Goal: Transaction & Acquisition: Purchase product/service

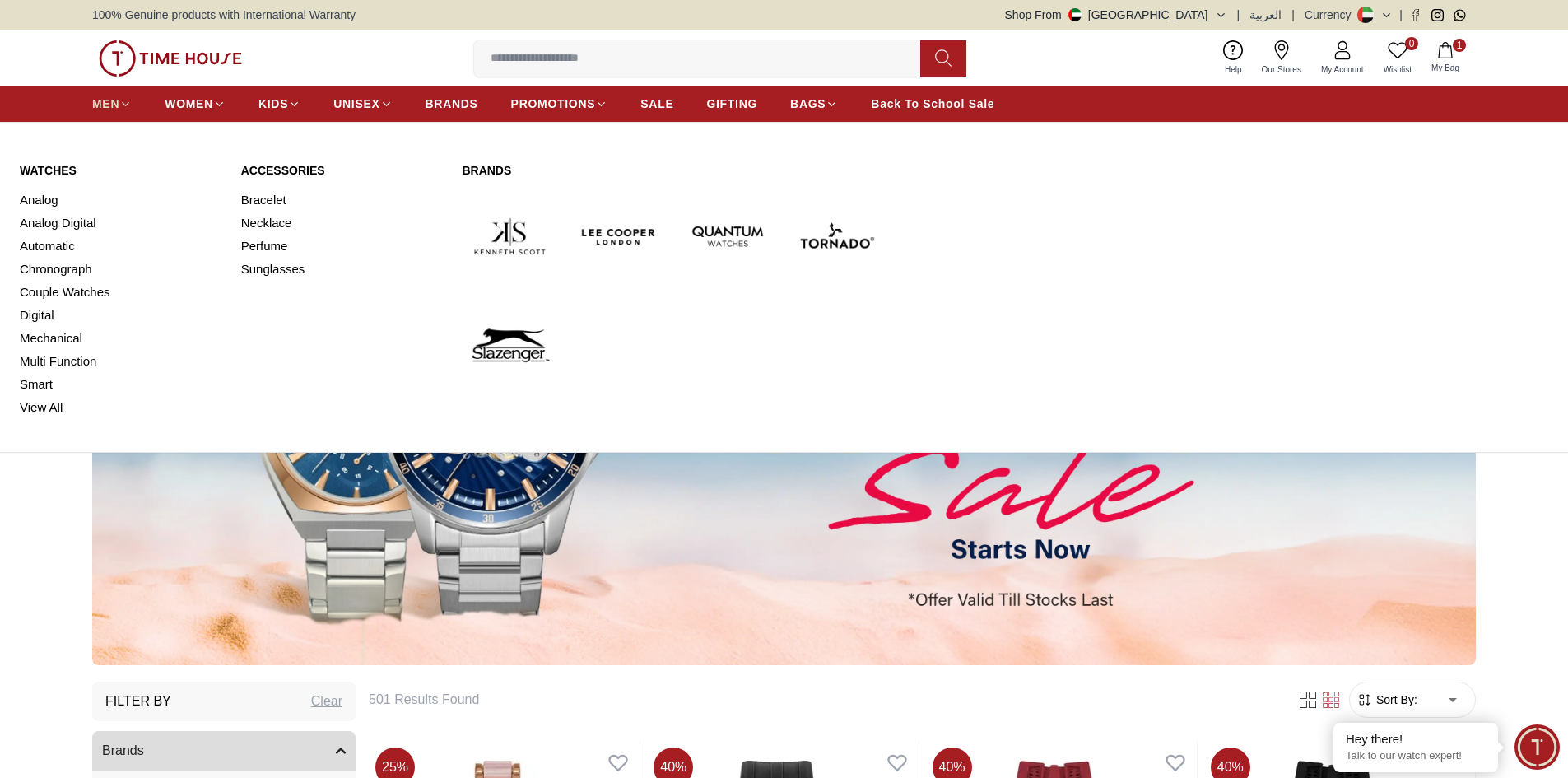
click at [117, 110] on span "MEN" at bounding box center [106, 103] width 28 height 17
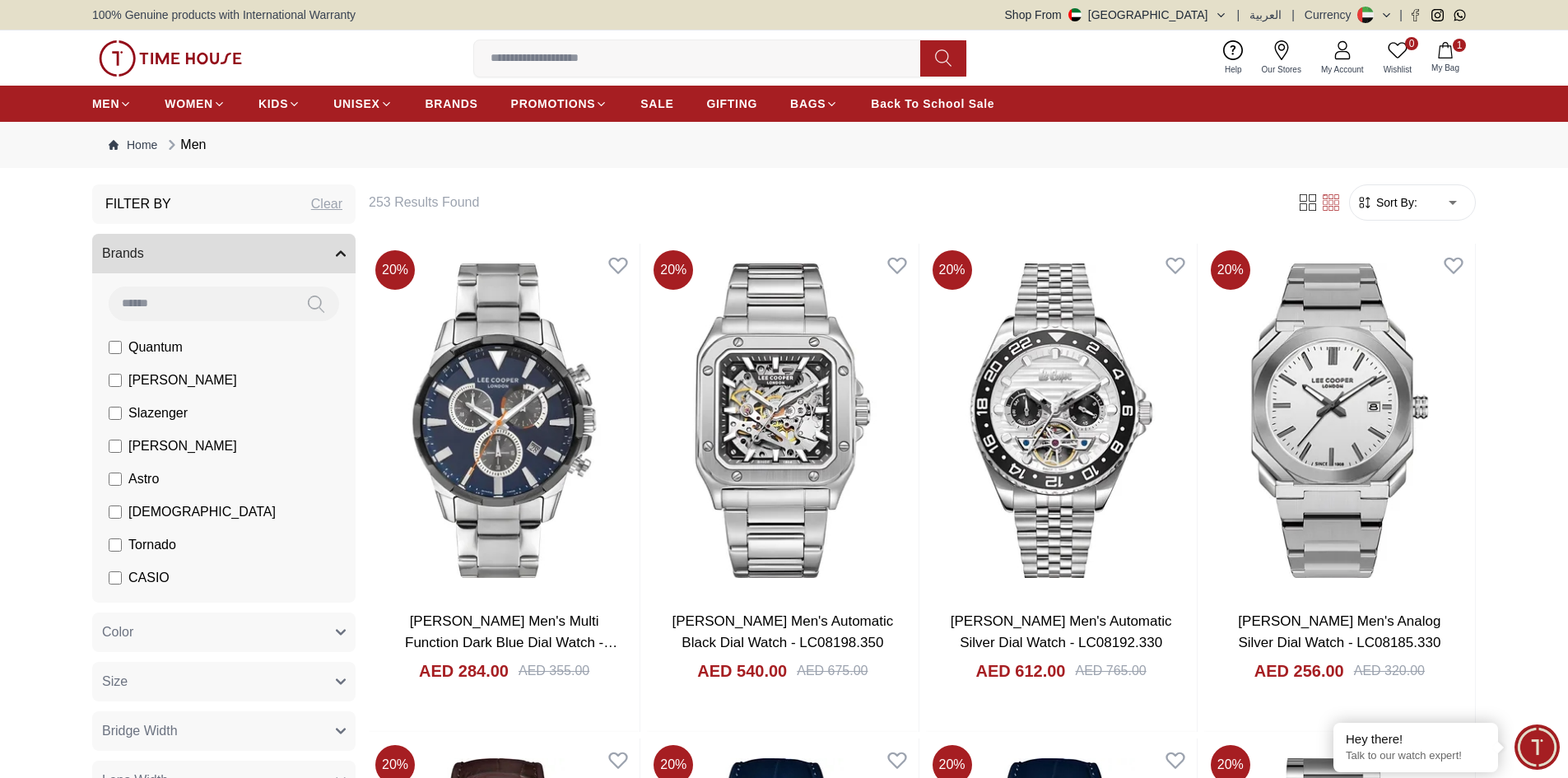
click at [192, 619] on button "Color" at bounding box center [224, 631] width 264 height 39
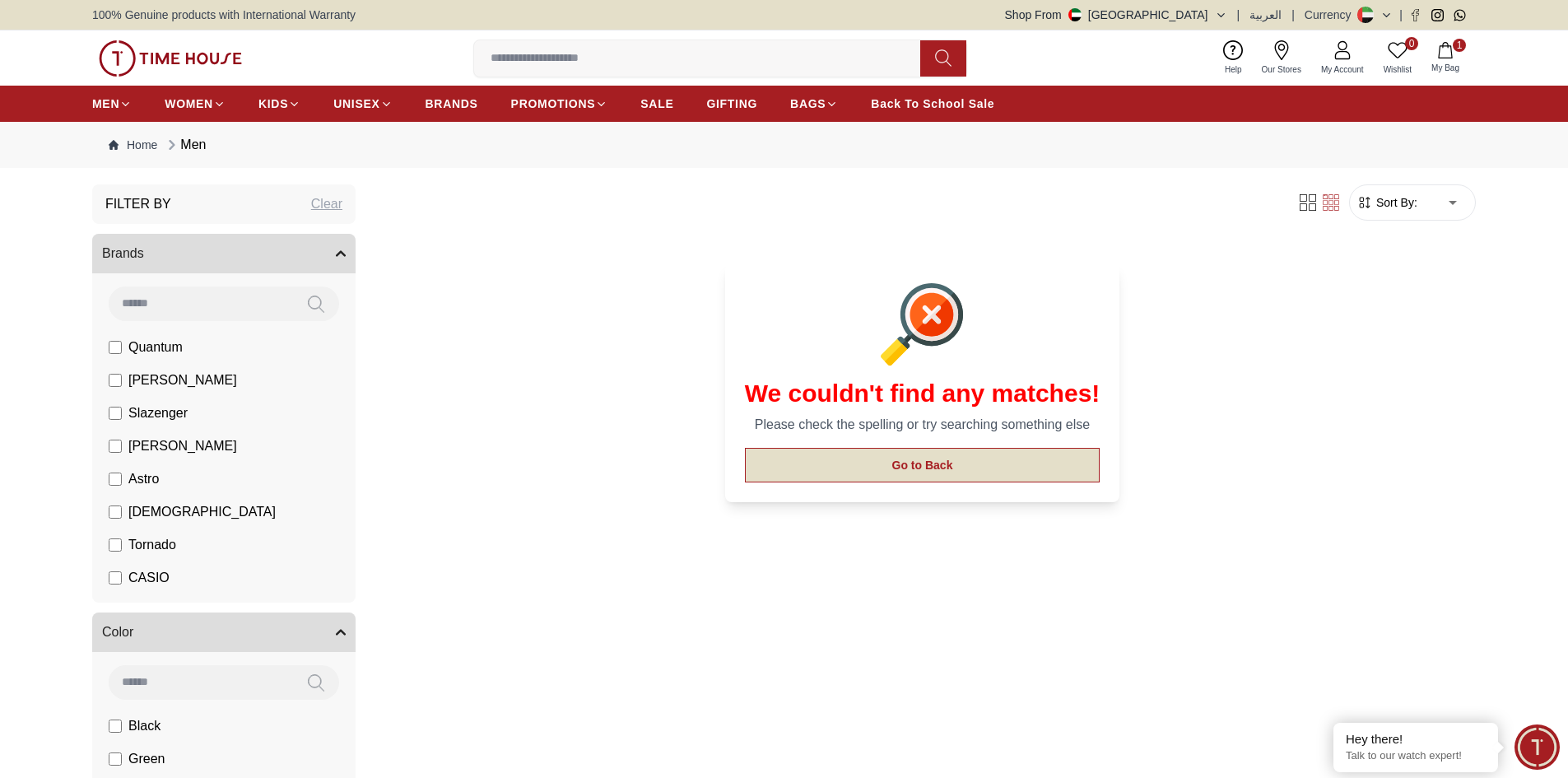
click at [862, 471] on button "Go to Back" at bounding box center [923, 464] width 355 height 35
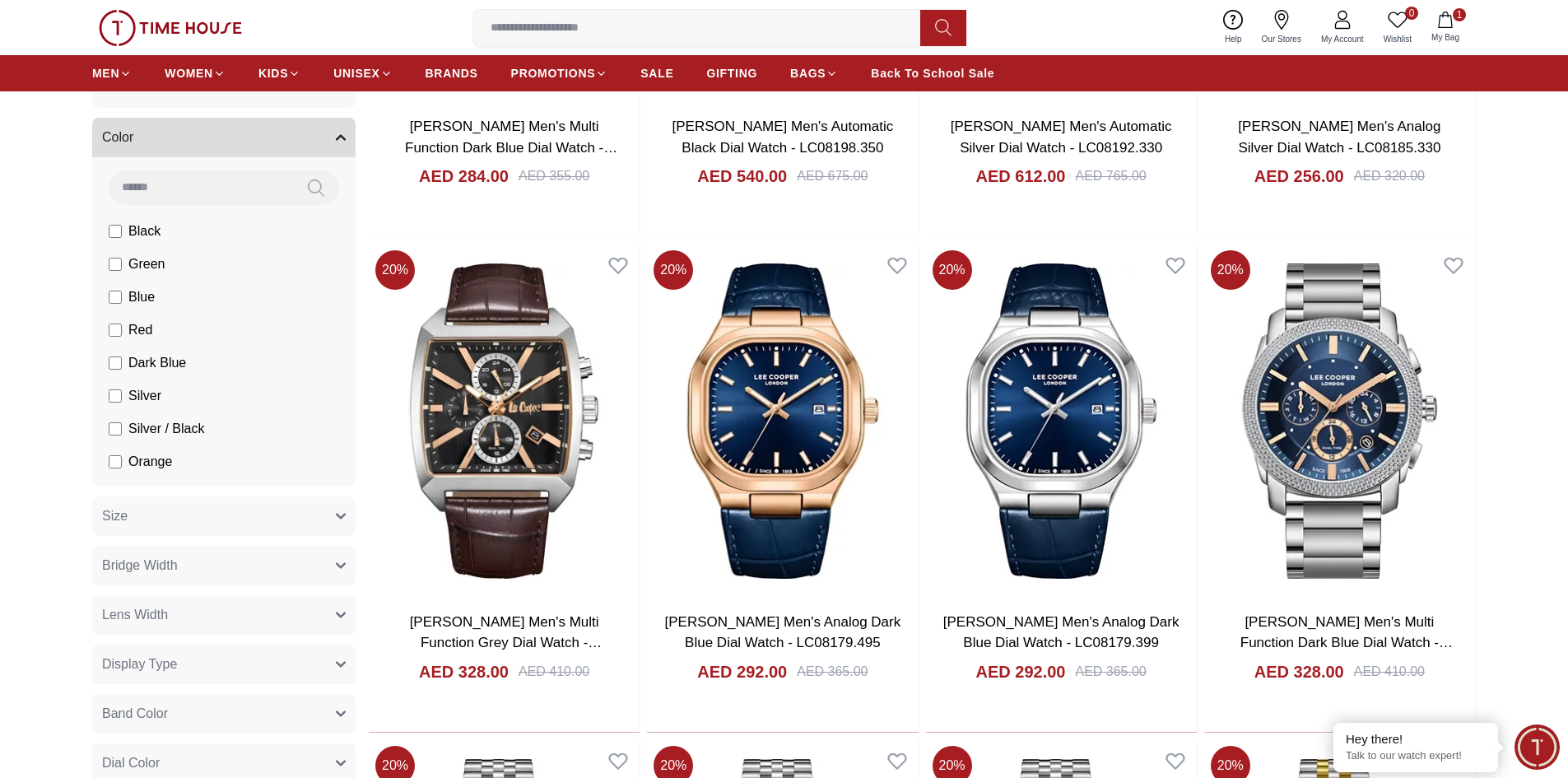
scroll to position [494, 0]
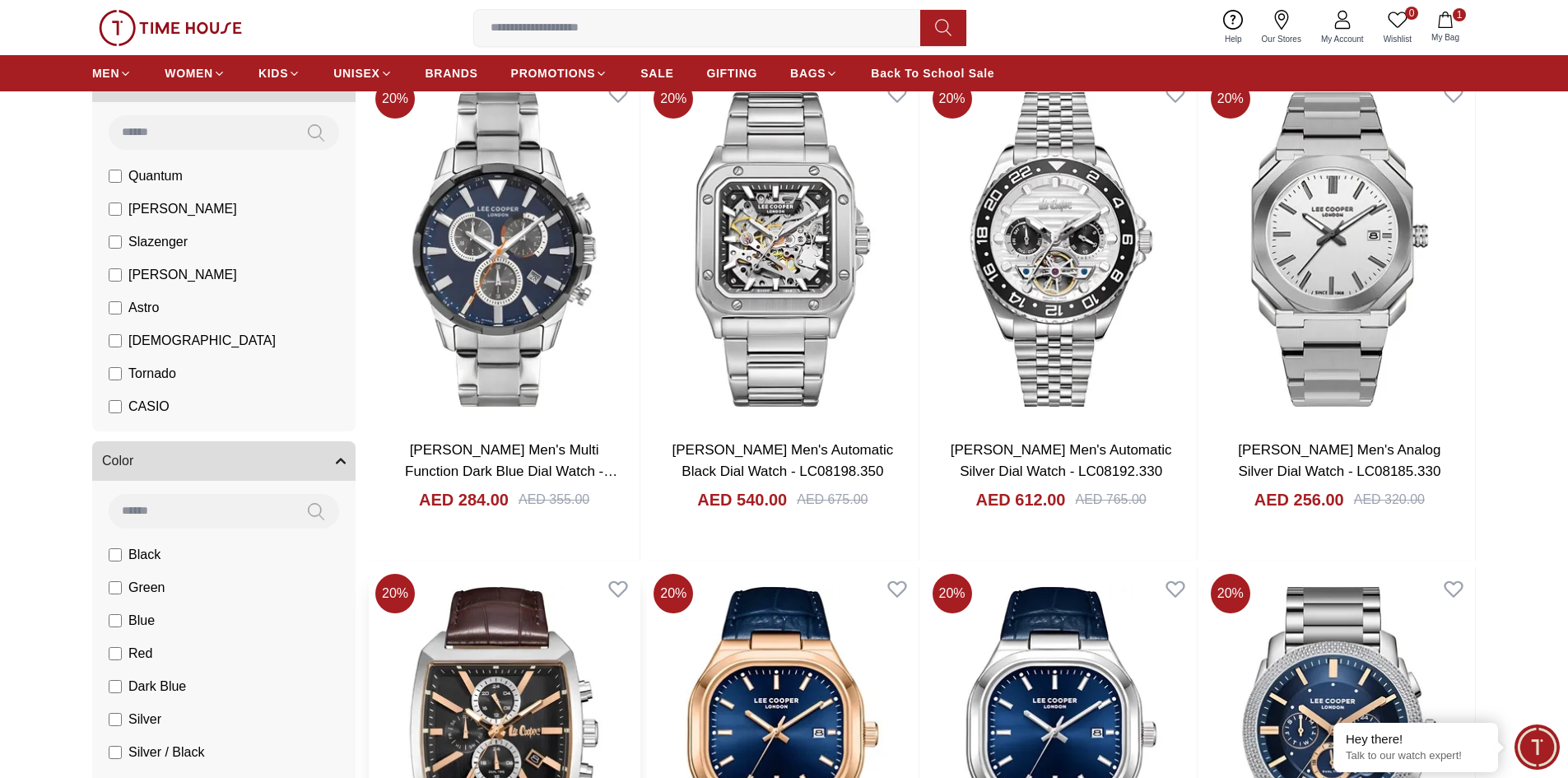
scroll to position [164, 0]
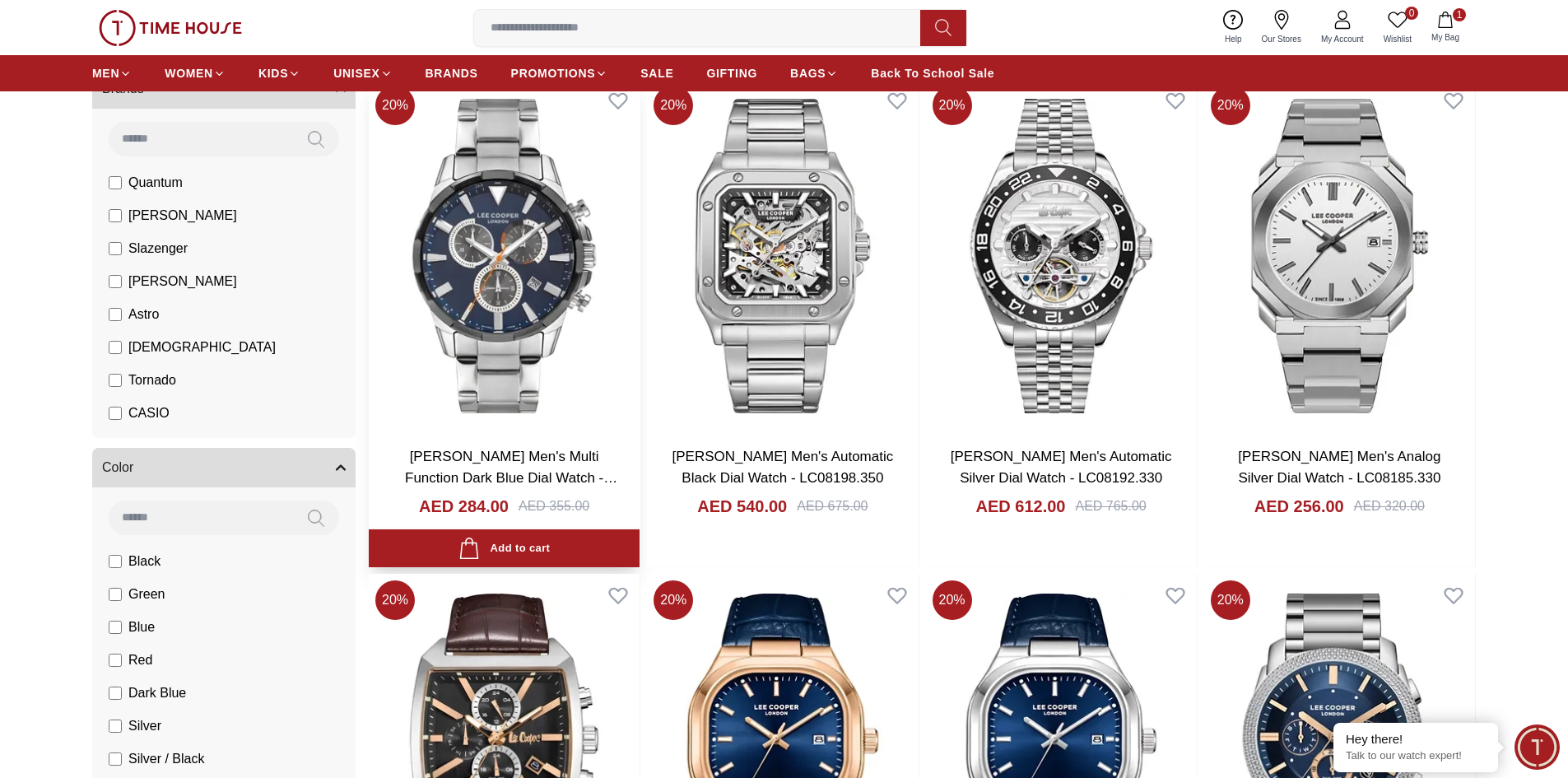
click at [547, 343] on img at bounding box center [504, 256] width 271 height 353
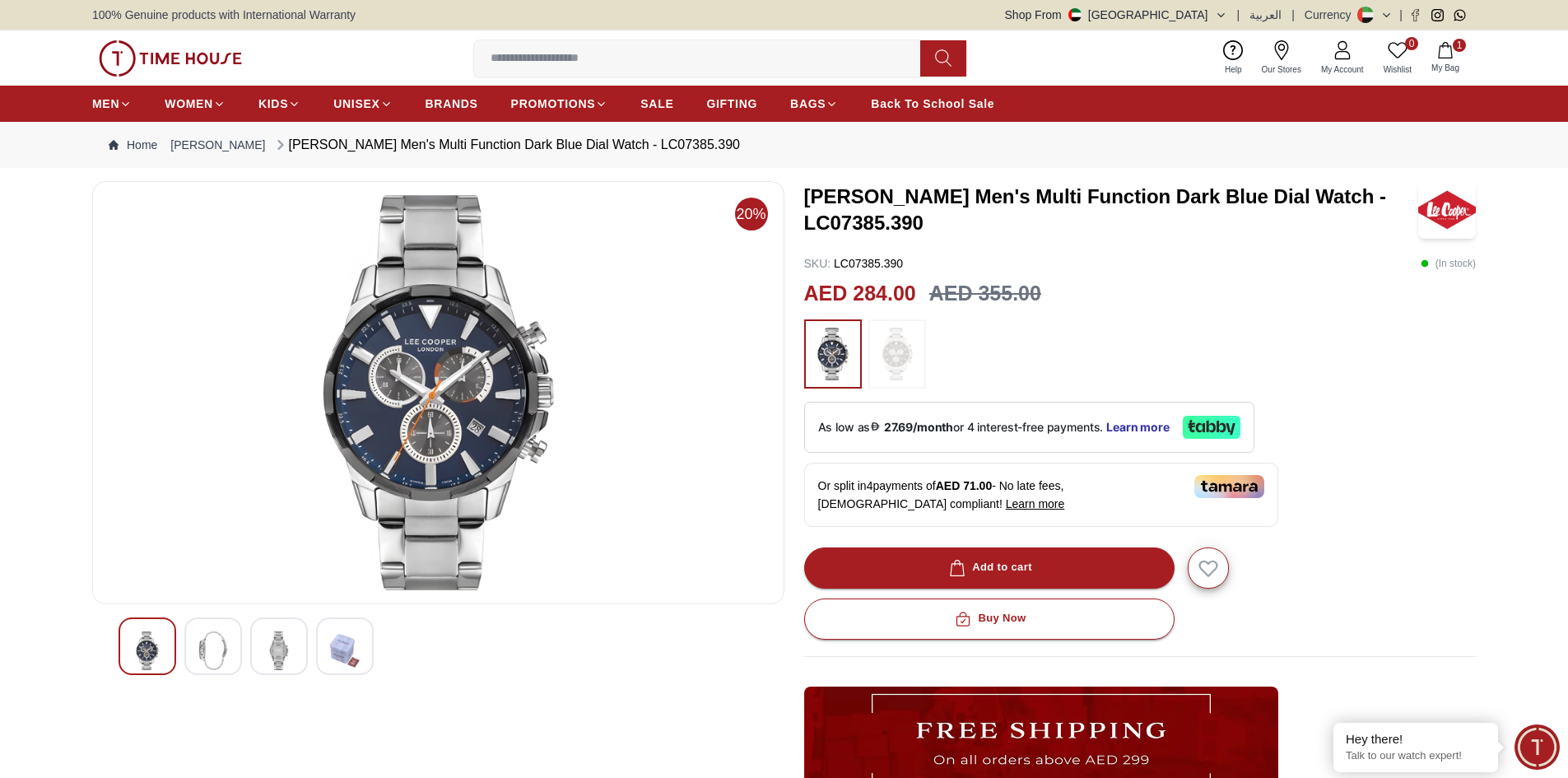
click at [147, 59] on img at bounding box center [170, 58] width 143 height 36
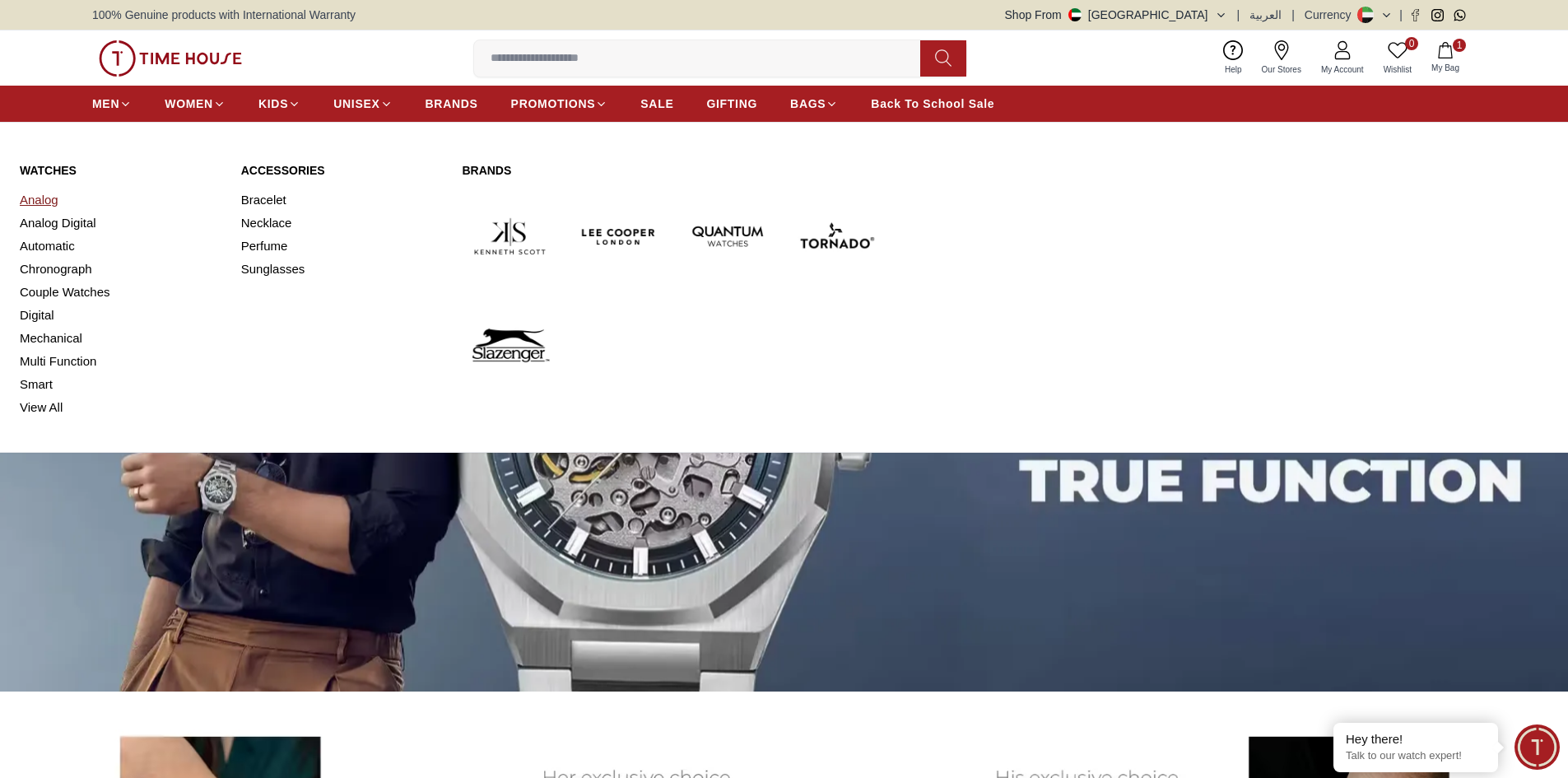
click at [30, 197] on link "Analog" at bounding box center [120, 200] width 202 height 23
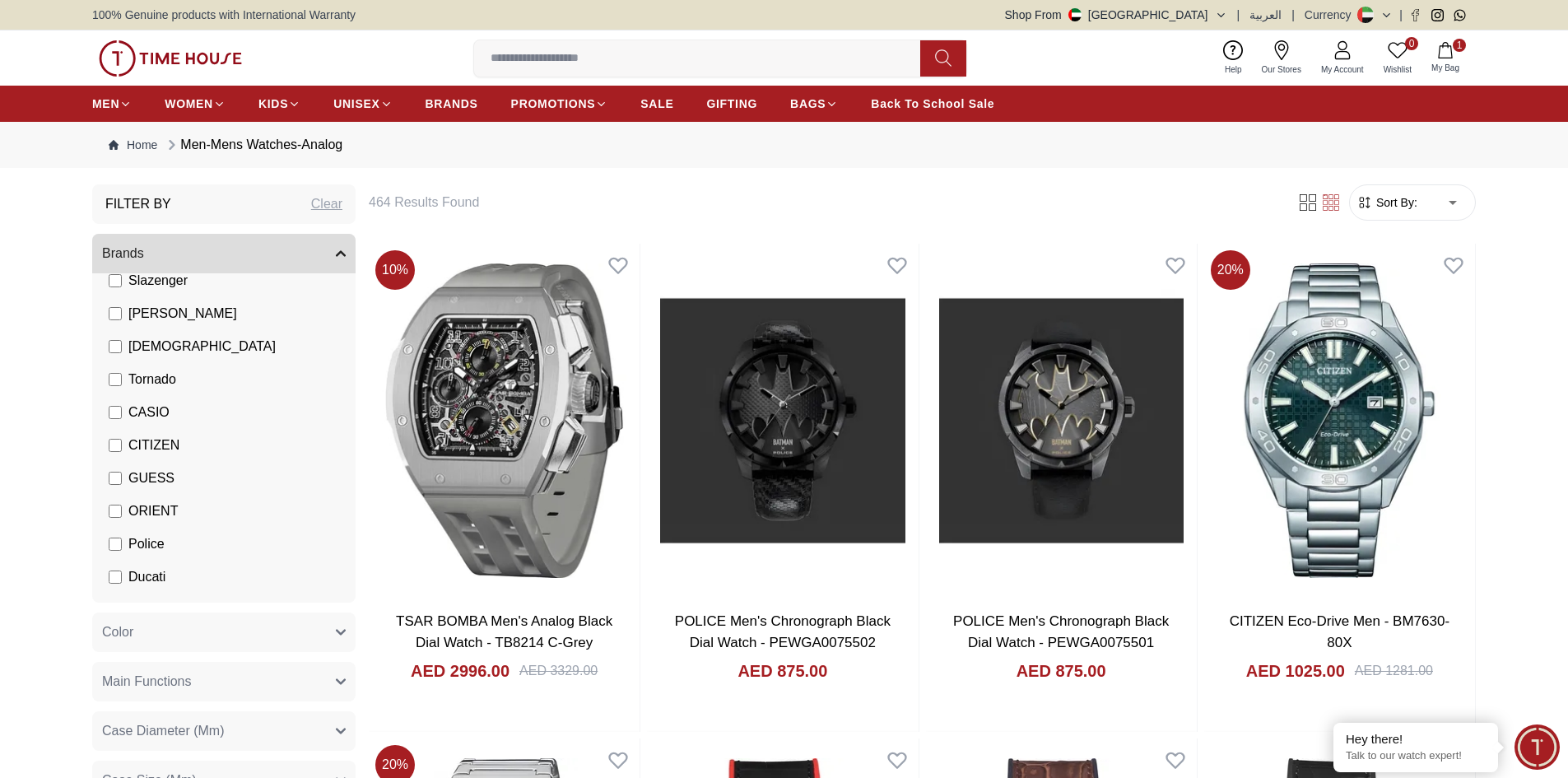
scroll to position [164, 0]
click at [171, 627] on button "Color" at bounding box center [224, 631] width 264 height 39
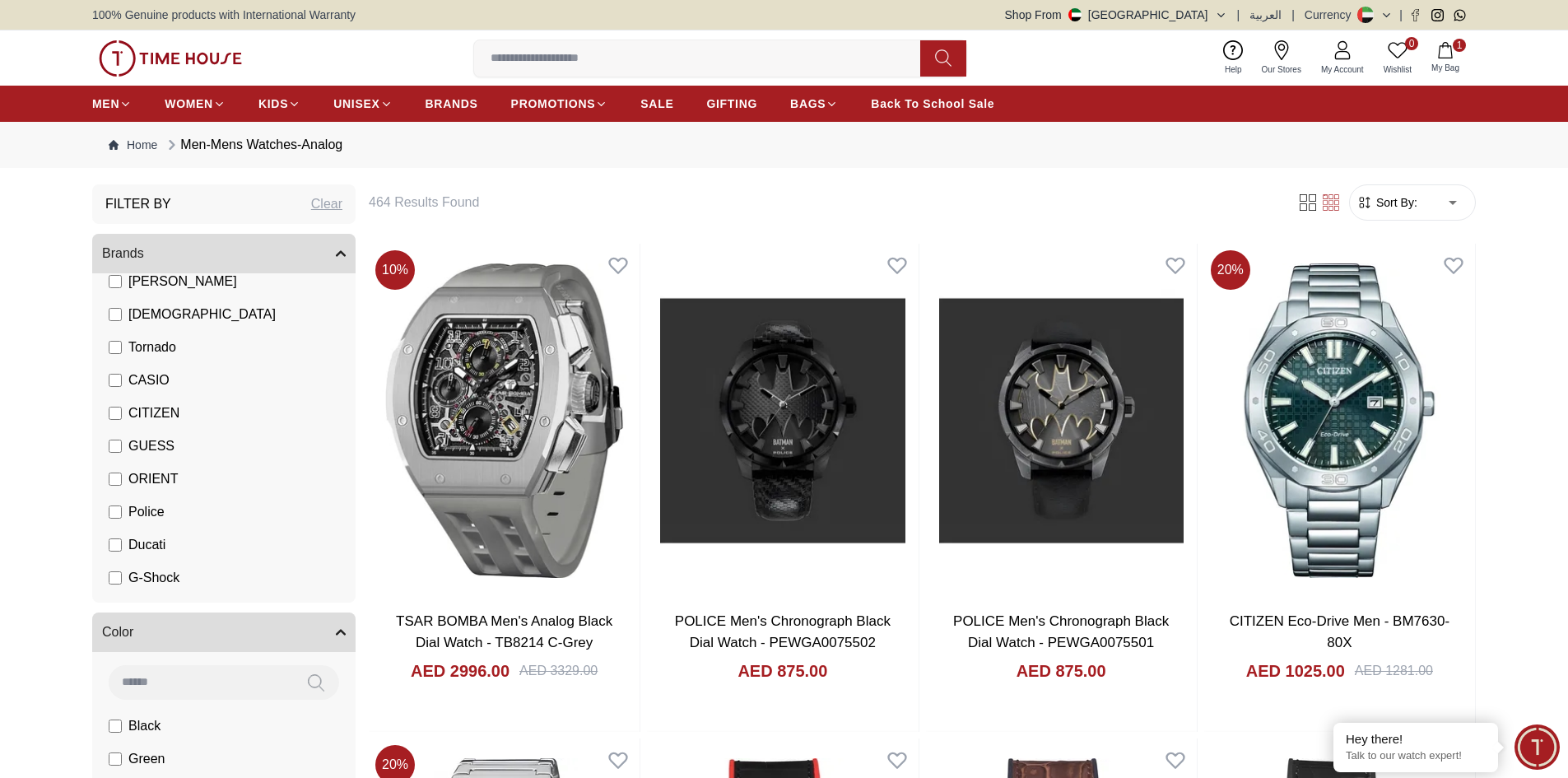
click at [143, 193] on span "Black" at bounding box center [155, 183] width 54 height 20
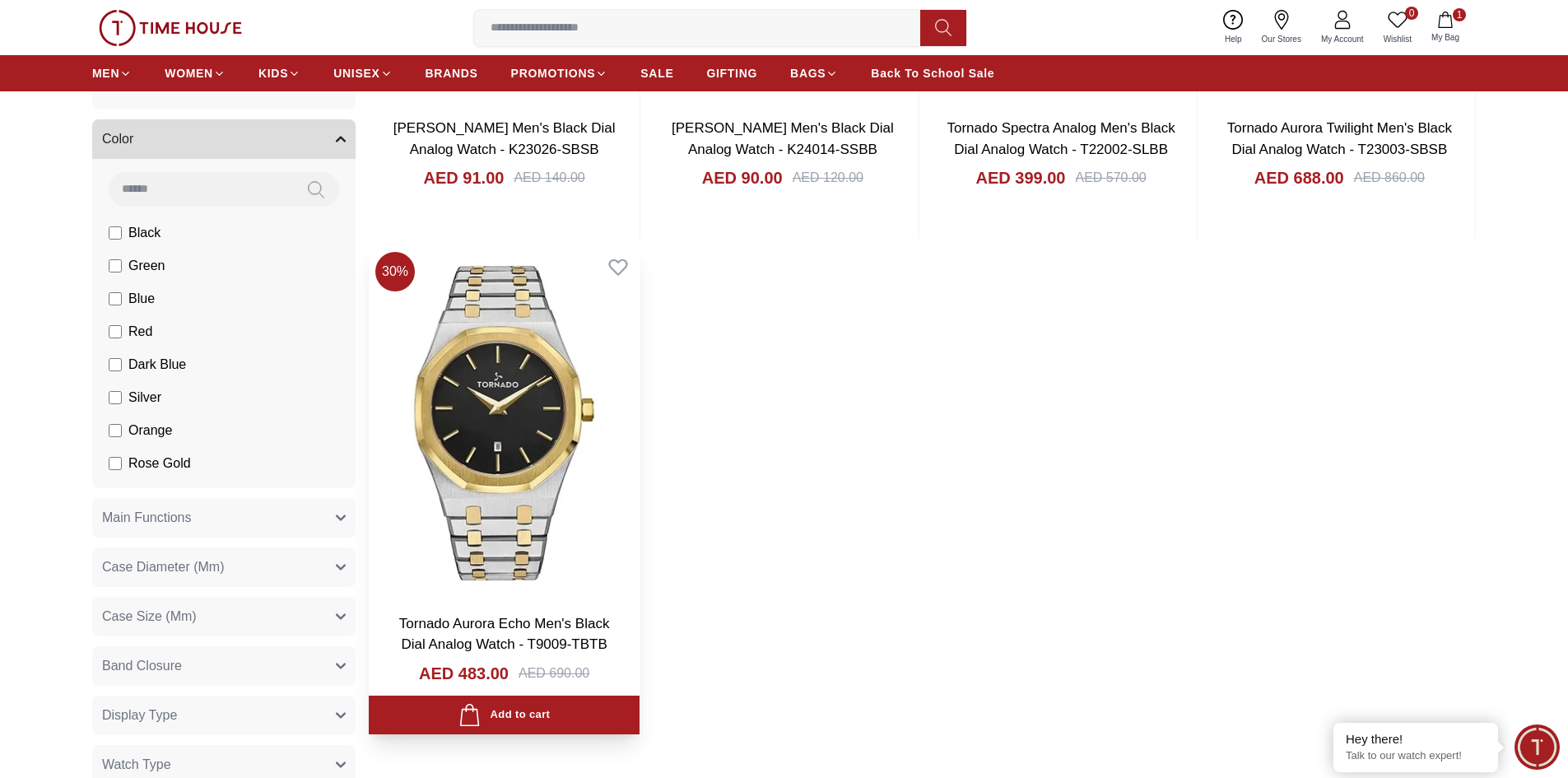
scroll to position [494, 0]
